Goal: Transaction & Acquisition: Purchase product/service

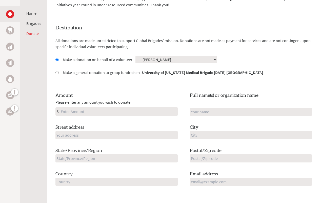
scroll to position [127, 0]
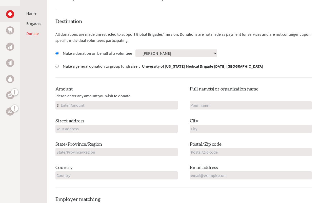
click at [124, 103] on input "Amount" at bounding box center [119, 105] width 118 height 8
type input "500"
click at [176, 82] on div "Destination All donations are made unrestricted to support Global Brigades' mis…" at bounding box center [184, 103] width 257 height 170
click at [201, 107] on input "text" at bounding box center [251, 105] width 122 height 8
type input "[PERSON_NAME]"
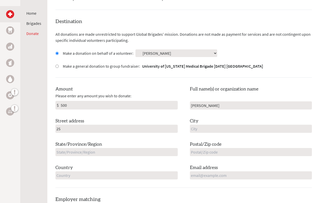
type input "2"
type input "[STREET_ADDRESS]"
type input "[GEOGRAPHIC_DATA]"
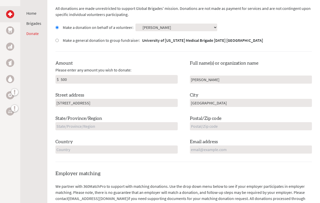
scroll to position [154, 0]
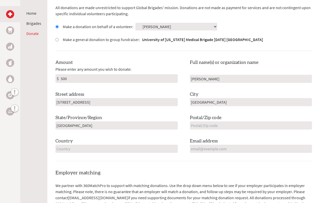
type input "[GEOGRAPHIC_DATA]"
type input "03824"
click at [127, 152] on input "text" at bounding box center [117, 149] width 122 height 8
type input "[GEOGRAPHIC_DATA]"
type input "[EMAIL_ADDRESS][DOMAIN_NAME]"
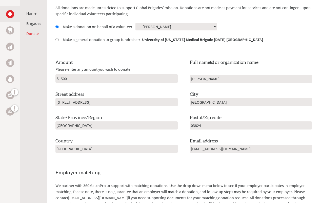
click at [174, 170] on h4 "Employer matching" at bounding box center [184, 172] width 257 height 7
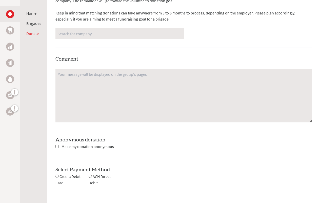
scroll to position [427, 0]
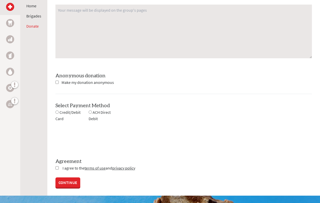
click at [69, 82] on span "Make my donation anonymous" at bounding box center [88, 82] width 52 height 5
click at [57, 82] on input "checkbox" at bounding box center [57, 82] width 3 height 3
checkbox input "true"
click at [57, 111] on input "radio" at bounding box center [57, 112] width 3 height 3
radio input "true"
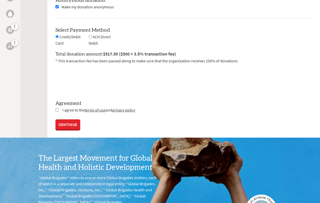
scroll to position [483, 0]
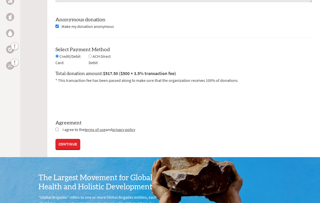
click at [89, 56] on input "radio" at bounding box center [90, 55] width 3 height 3
radio input "true"
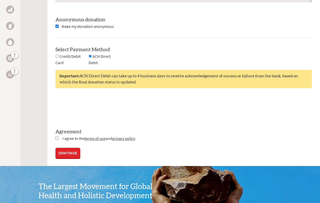
click at [57, 56] on input "radio" at bounding box center [57, 55] width 3 height 3
radio input "true"
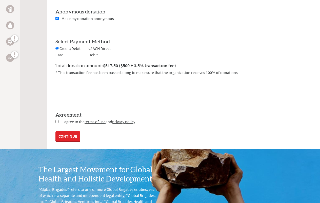
scroll to position [493, 0]
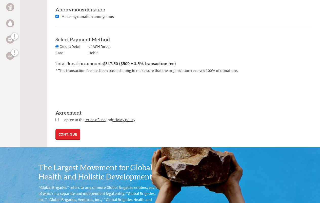
click at [57, 118] on input "checkbox" at bounding box center [57, 119] width 3 height 3
checkbox input "true"
click at [68, 134] on link "CONTINUE" at bounding box center [68, 135] width 25 height 10
